Goal: Transaction & Acquisition: Download file/media

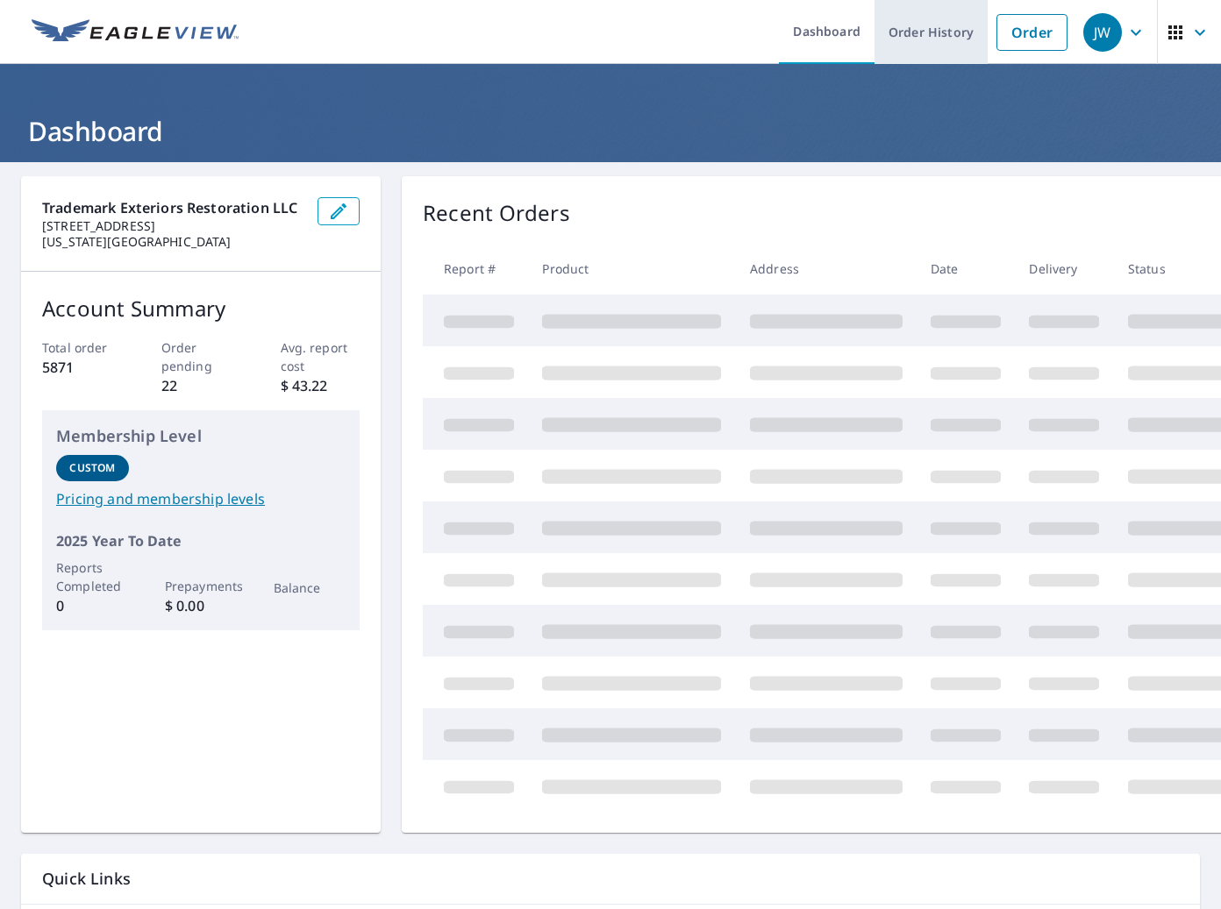
click at [917, 47] on link "Order History" at bounding box center [930, 32] width 113 height 64
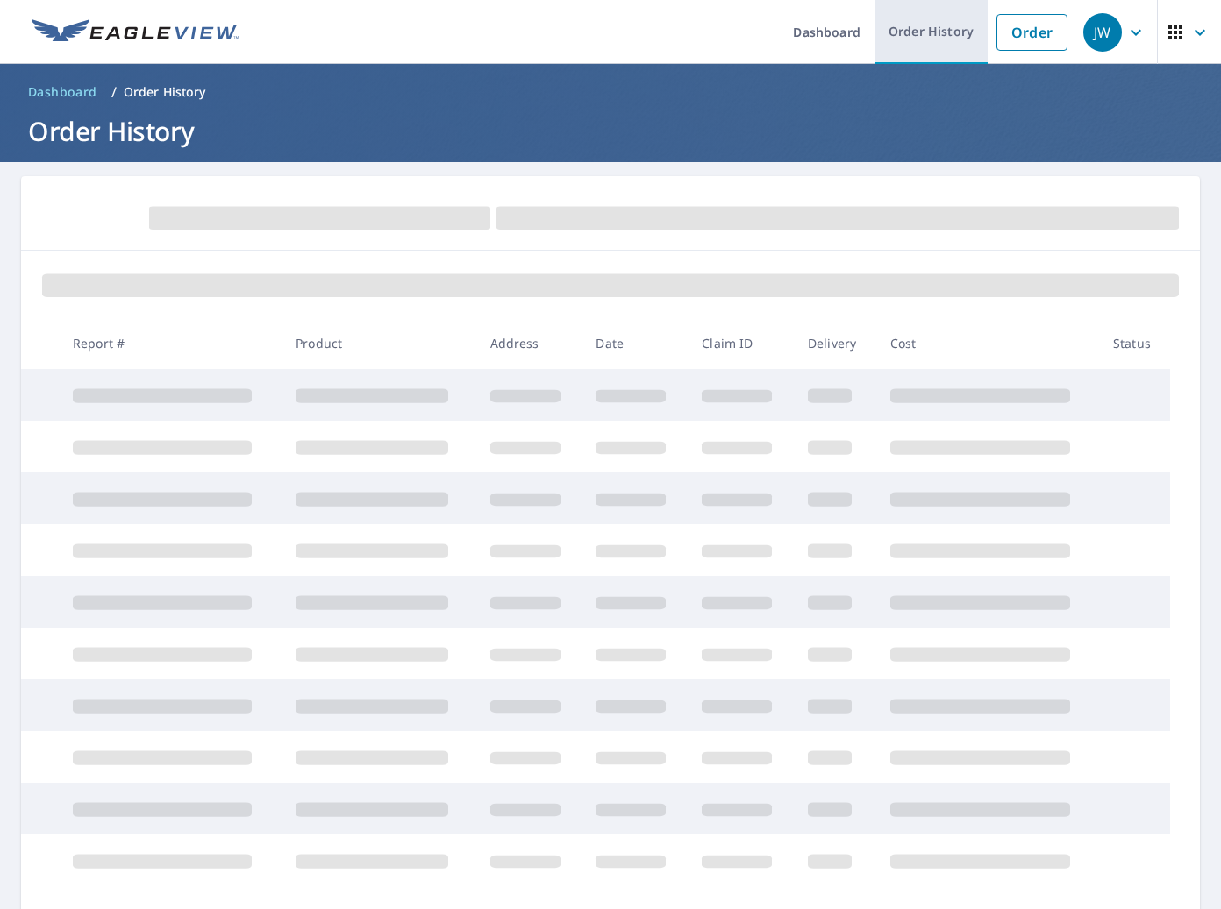
click at [936, 42] on link "Order History" at bounding box center [930, 32] width 113 height 64
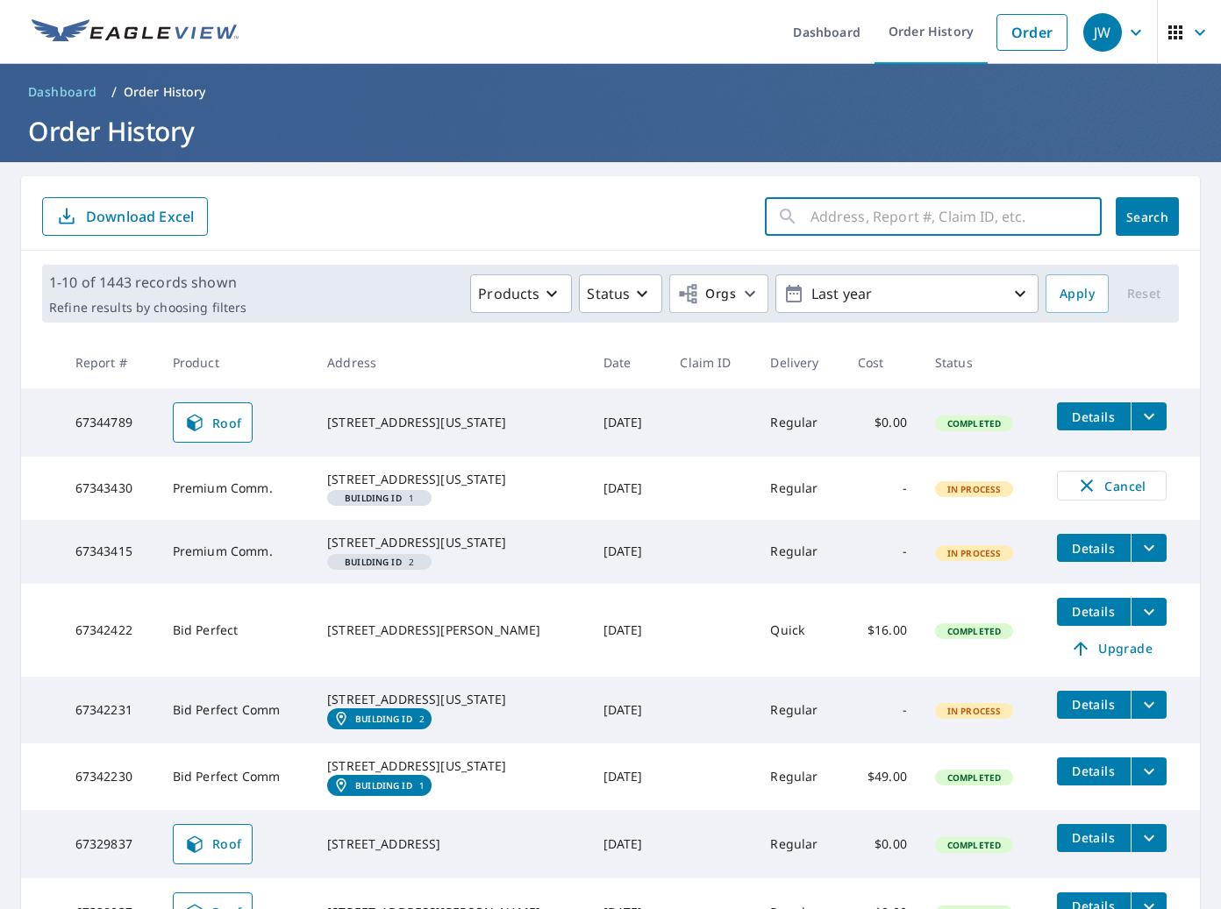
click at [950, 208] on input "text" at bounding box center [955, 216] width 291 height 49
type input "517 inwood"
click at [1164, 220] on span "Search" at bounding box center [1146, 217] width 35 height 17
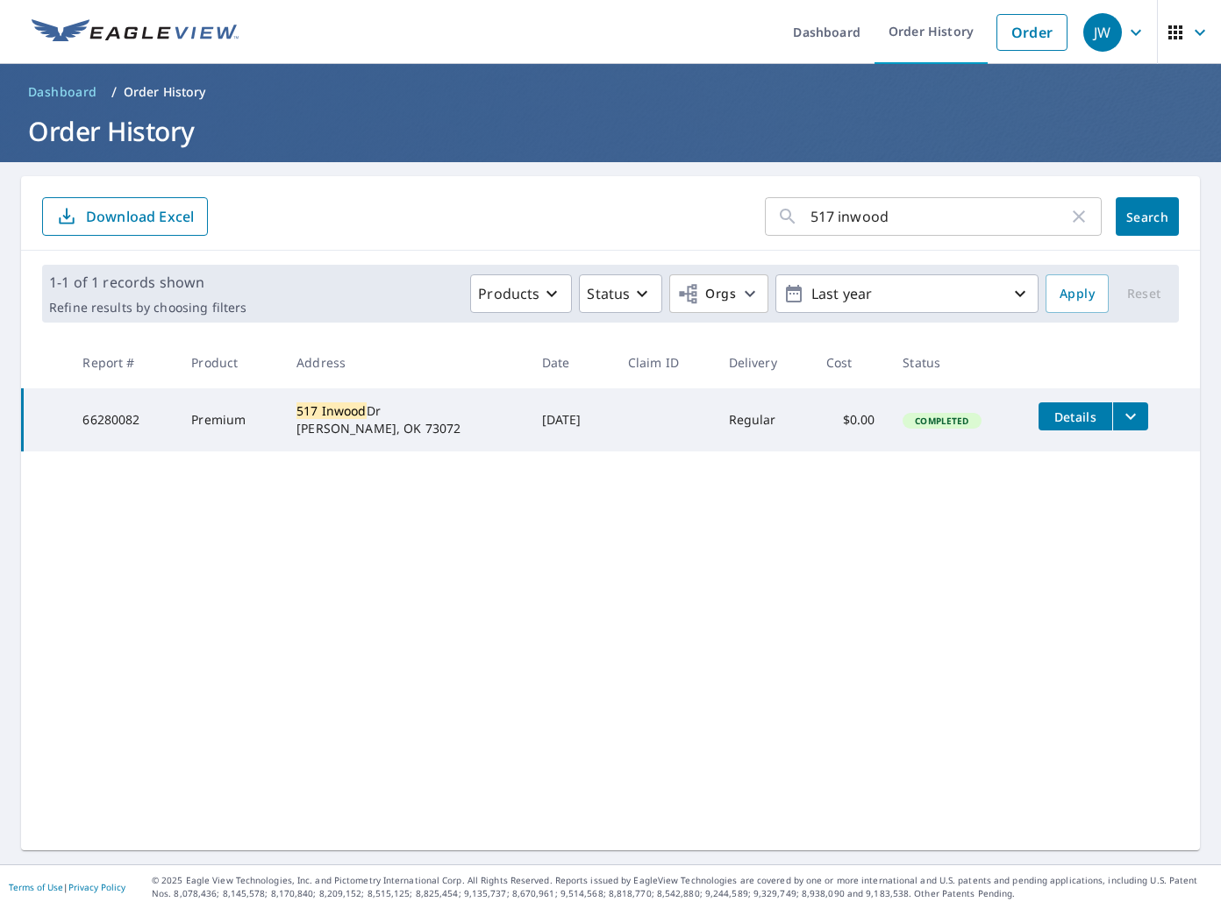
click at [1072, 411] on span "Details" at bounding box center [1075, 417] width 53 height 17
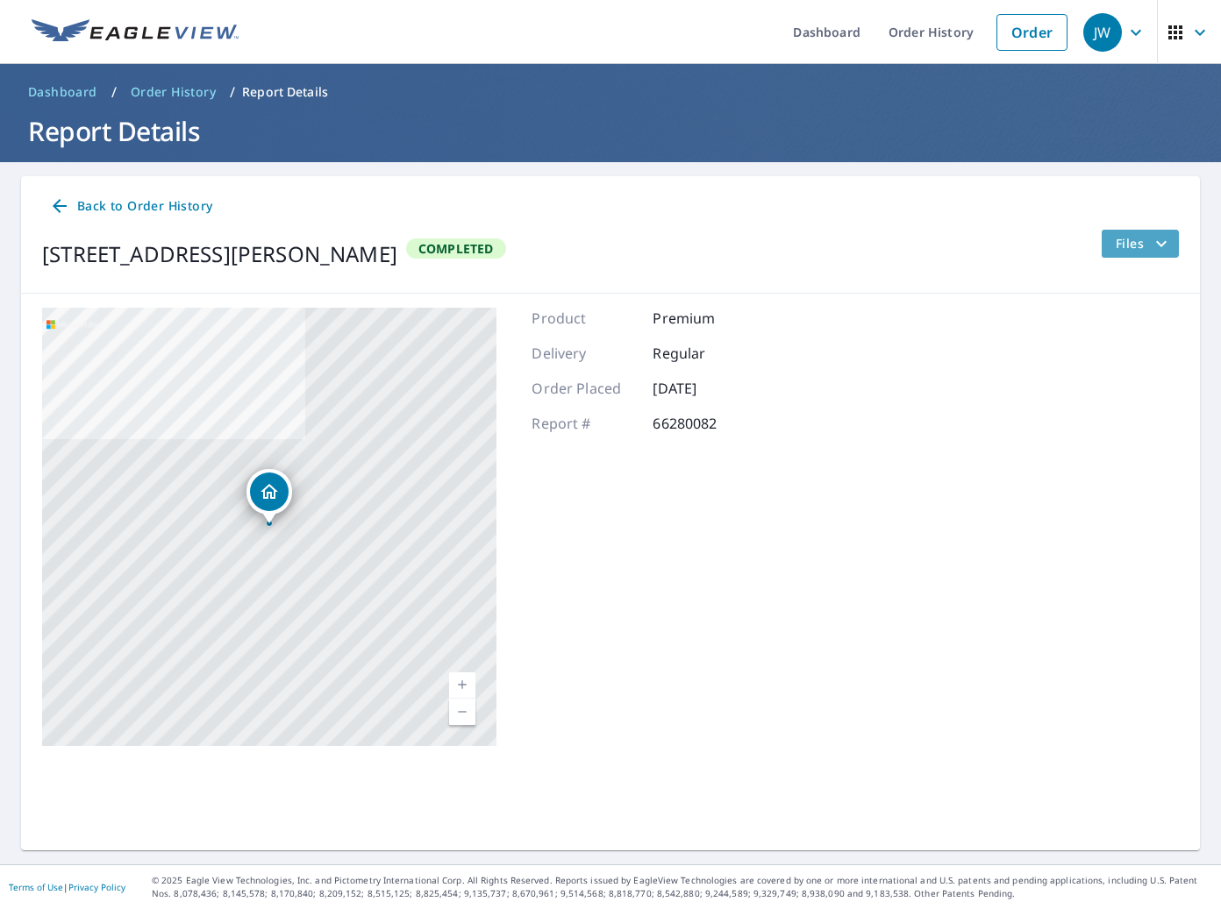
click at [1137, 247] on span "Files" at bounding box center [1143, 243] width 56 height 21
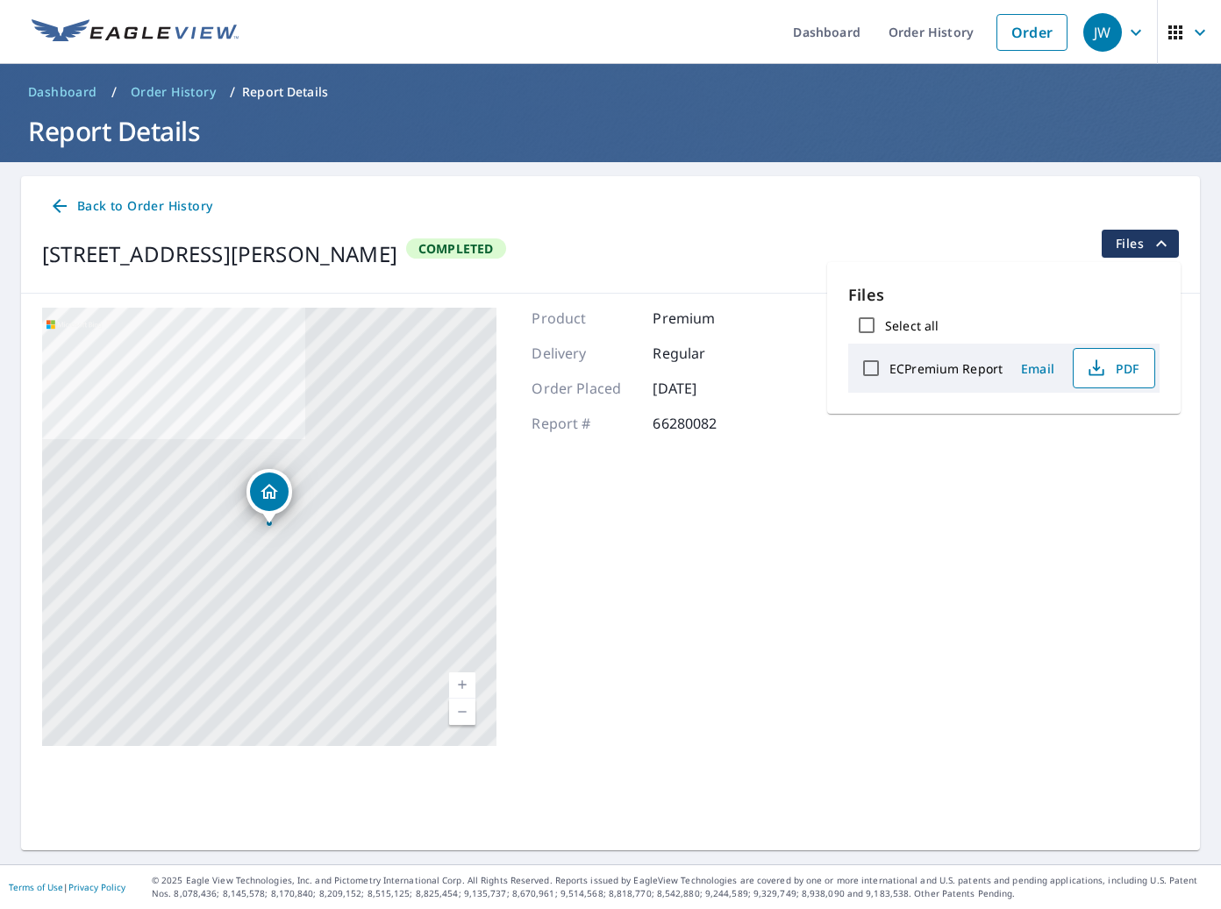
click at [1104, 371] on span "PDF" at bounding box center [1112, 368] width 56 height 21
click at [931, 33] on link "Order History" at bounding box center [930, 32] width 113 height 64
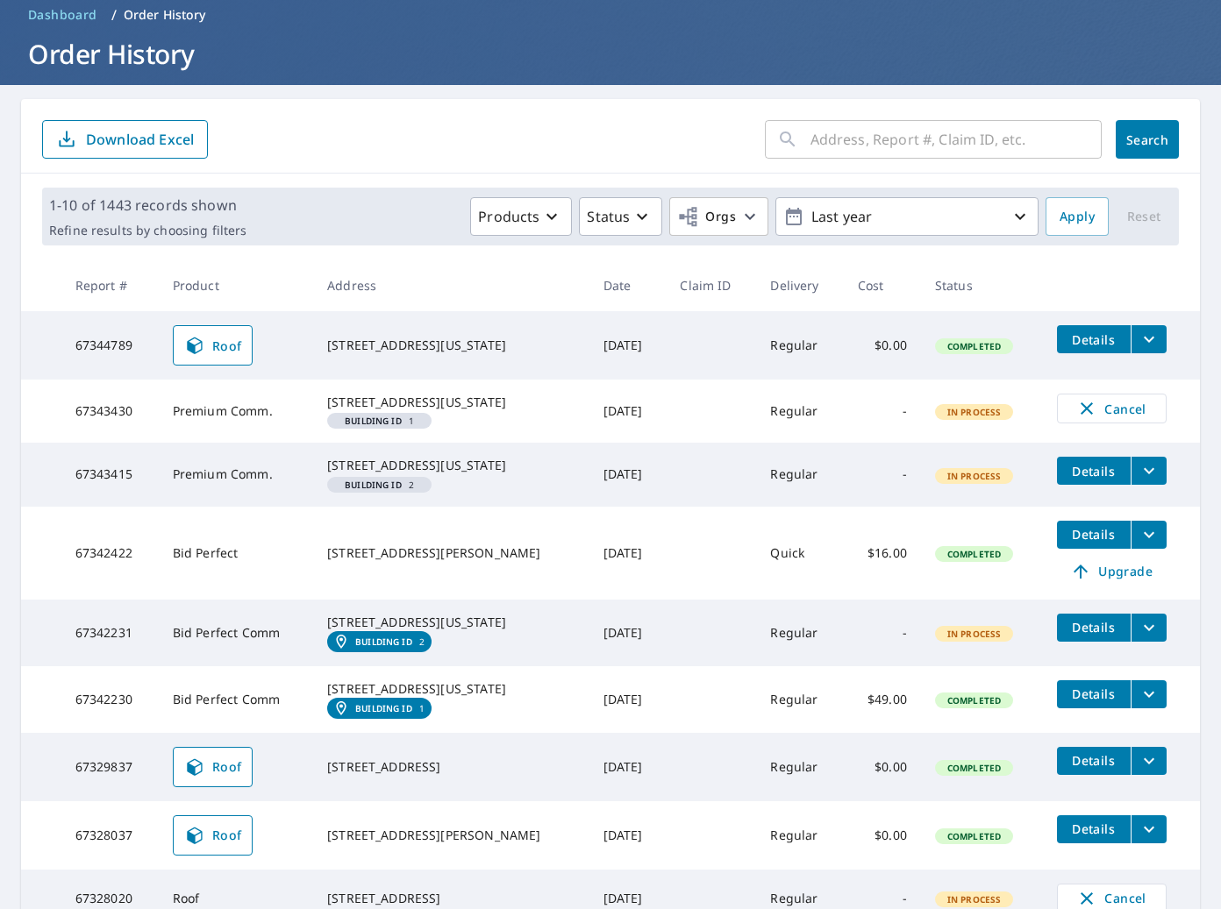
scroll to position [368, 0]
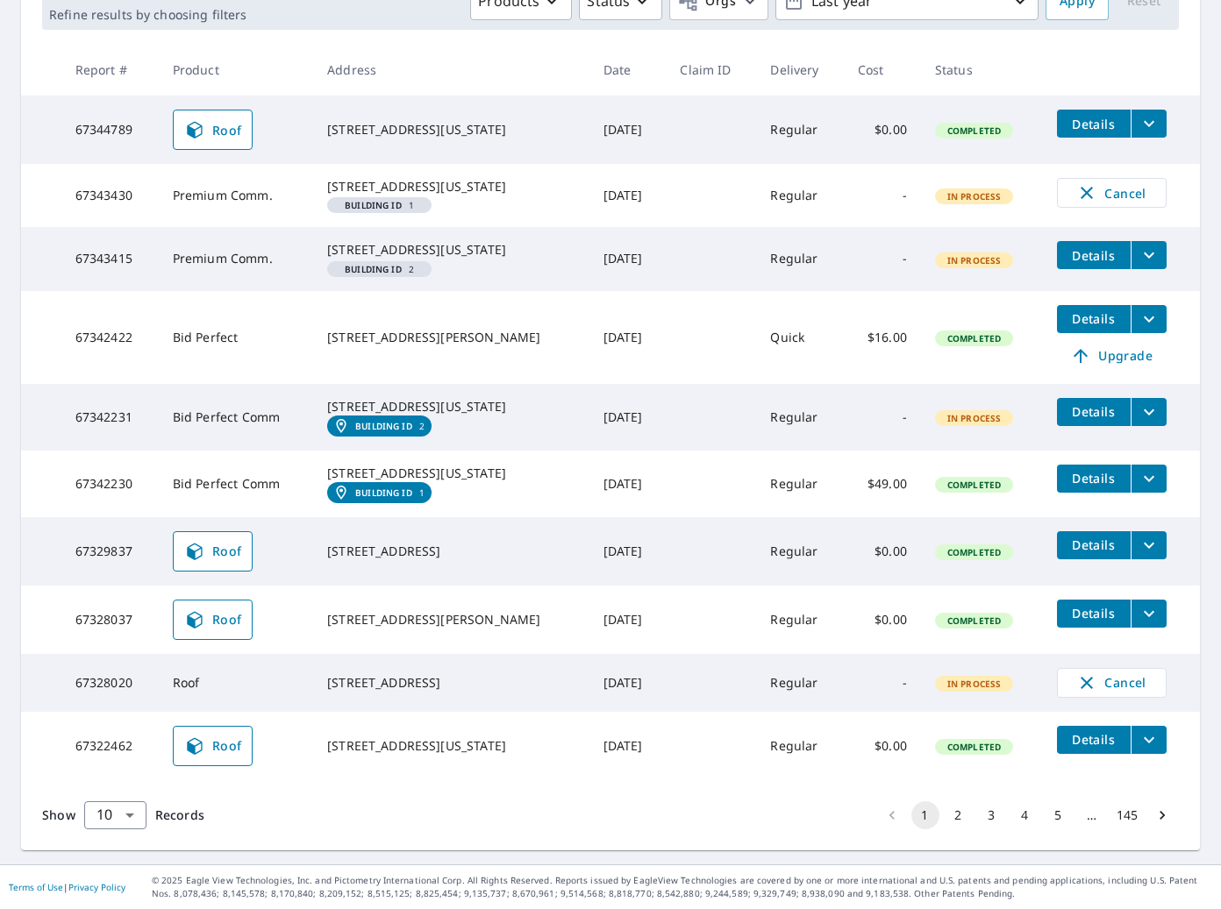
click at [959, 822] on button "2" at bounding box center [958, 815] width 28 height 28
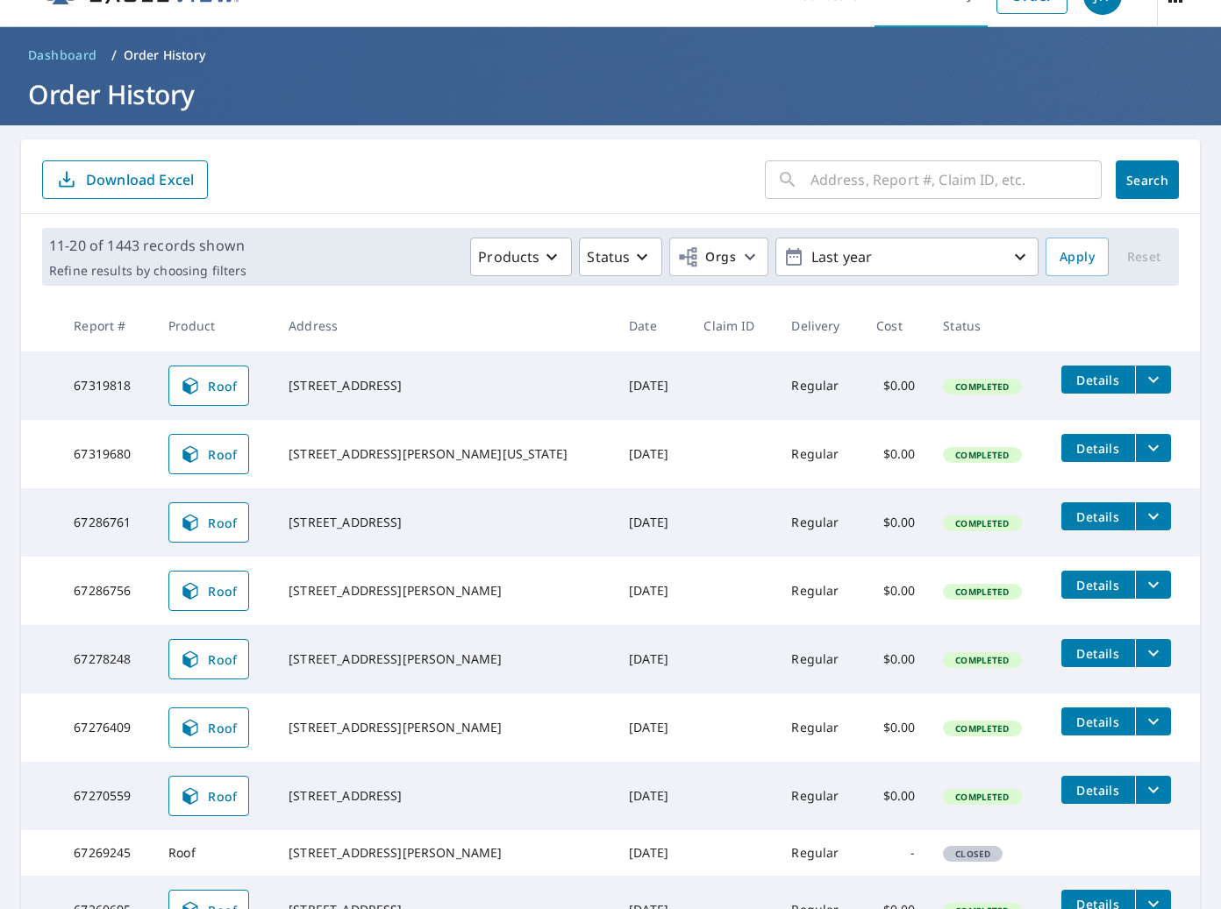
scroll to position [63, 0]
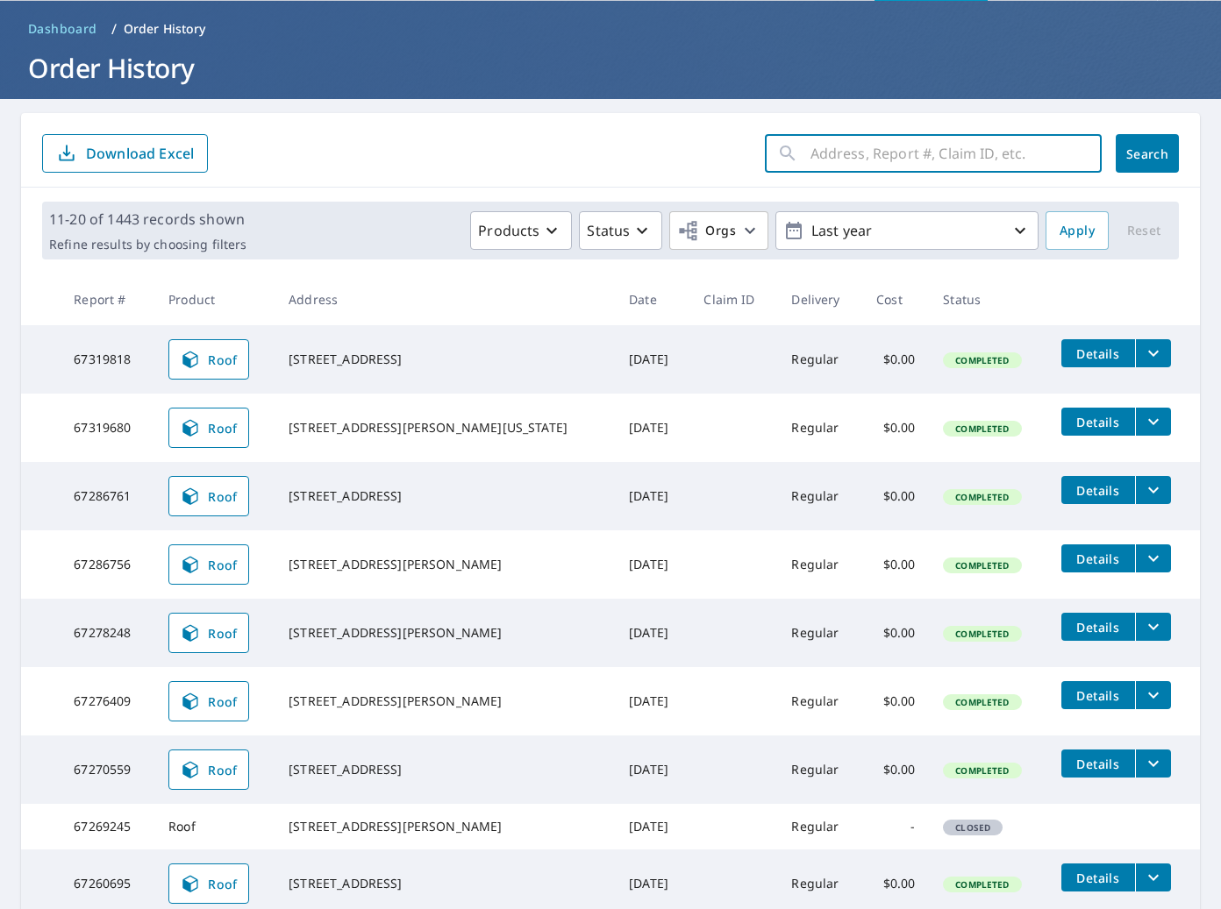
click at [884, 160] on input "text" at bounding box center [955, 153] width 291 height 49
type input "chukar"
click button "Search" at bounding box center [1146, 153] width 63 height 39
